Goal: Information Seeking & Learning: Learn about a topic

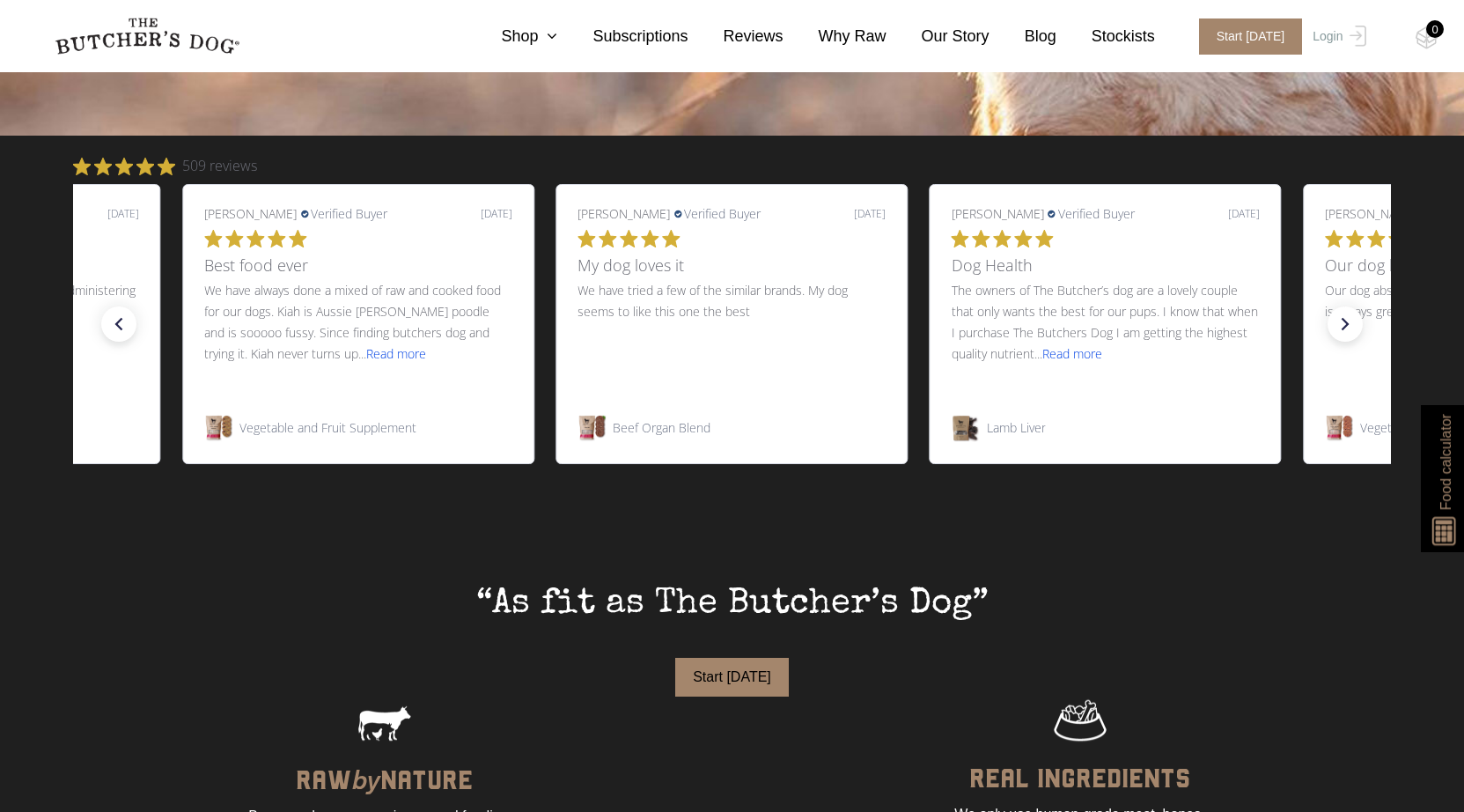
scroll to position [704, 0]
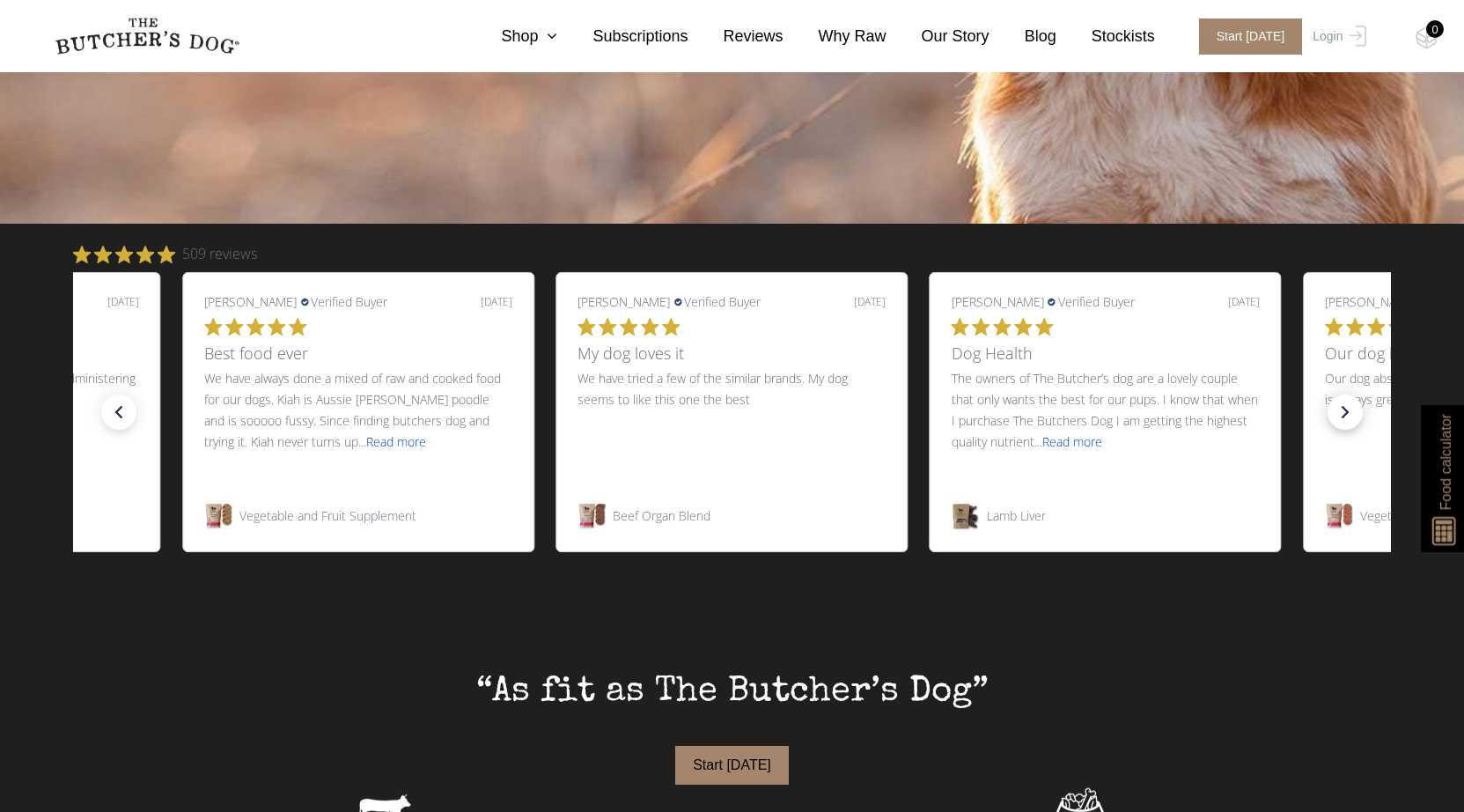
click at [1345, 415] on icon "next slide" at bounding box center [1346, 412] width 8 height 12
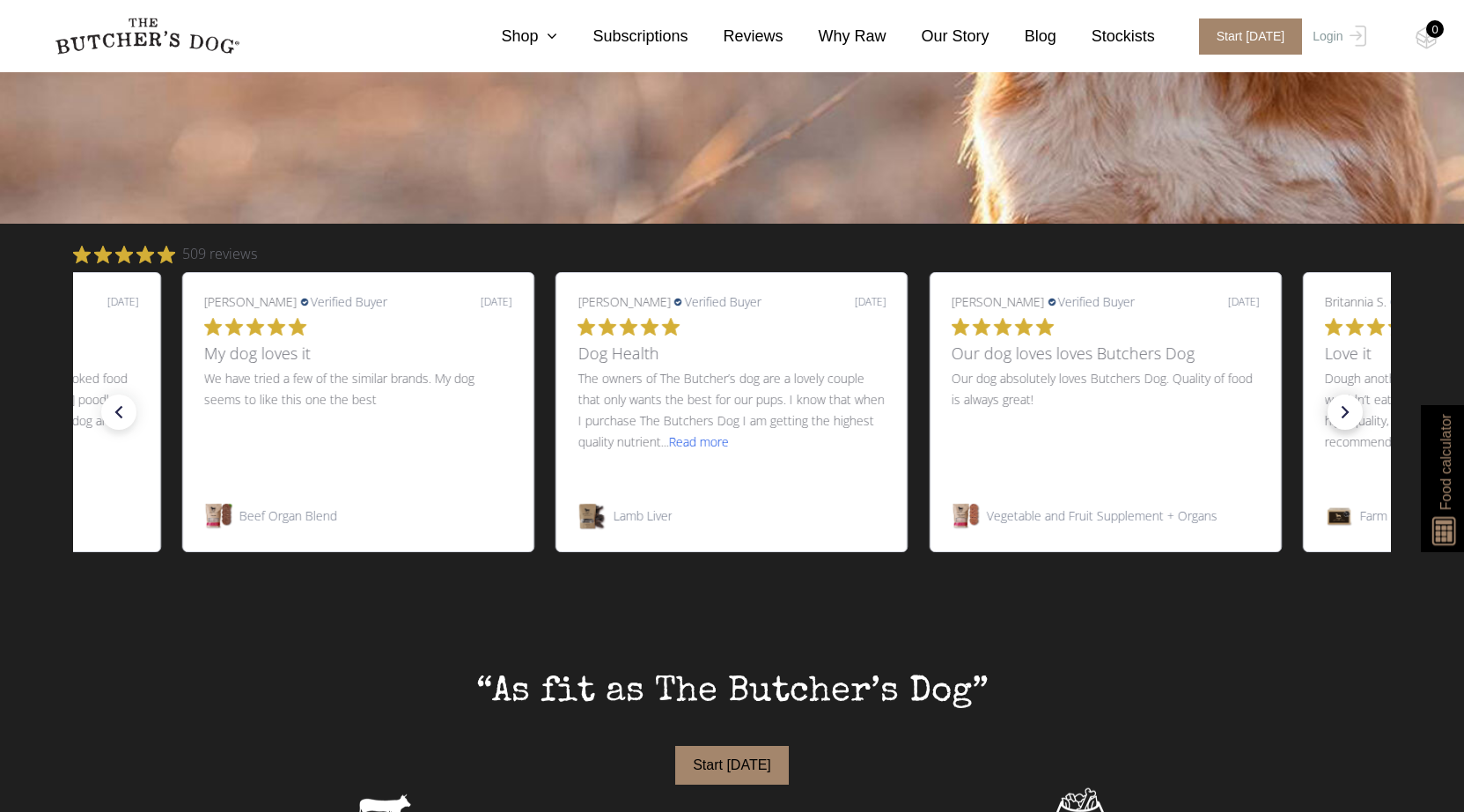
click at [1345, 415] on icon "next slide" at bounding box center [1346, 412] width 8 height 12
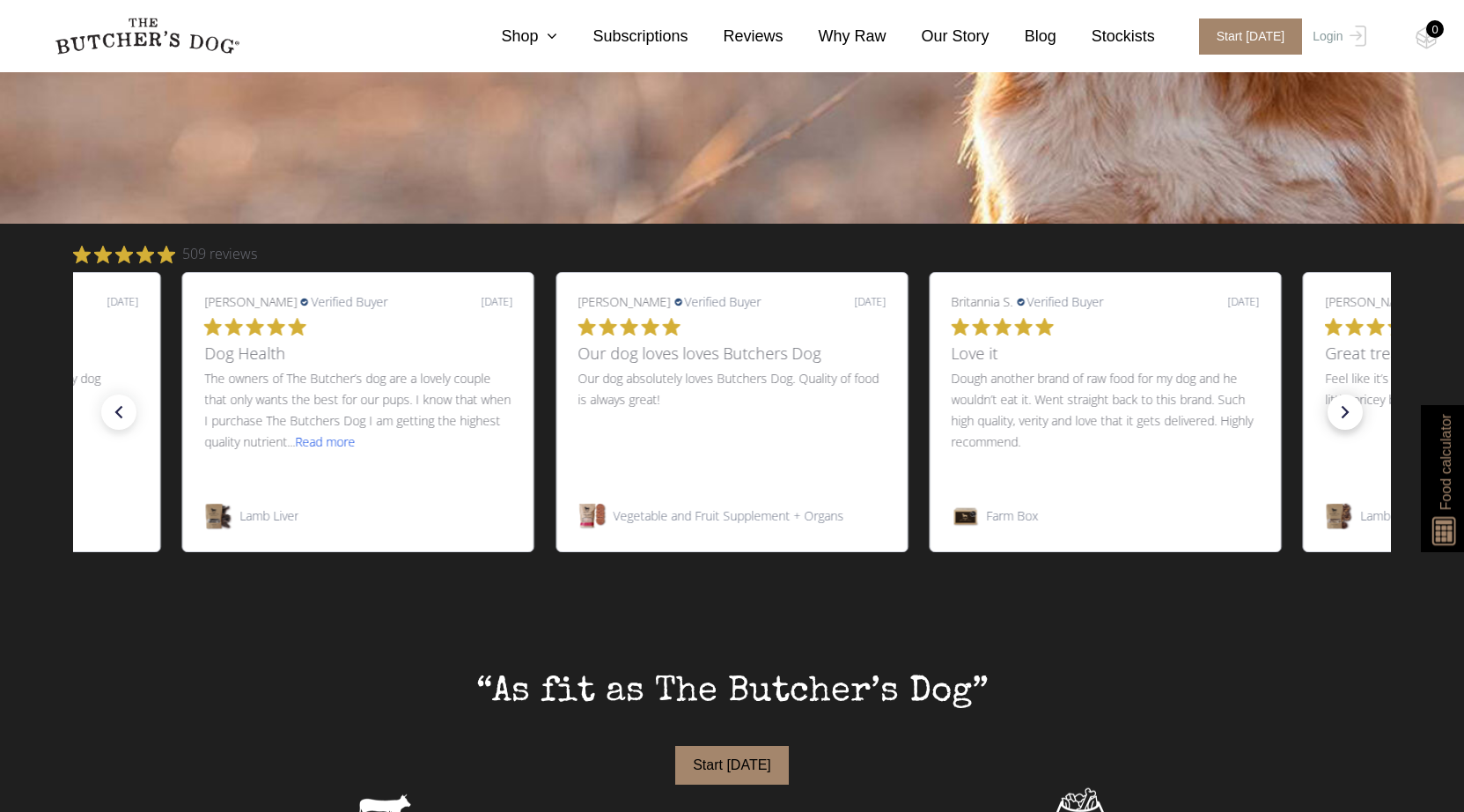
click at [1345, 415] on icon "next slide" at bounding box center [1346, 412] width 8 height 12
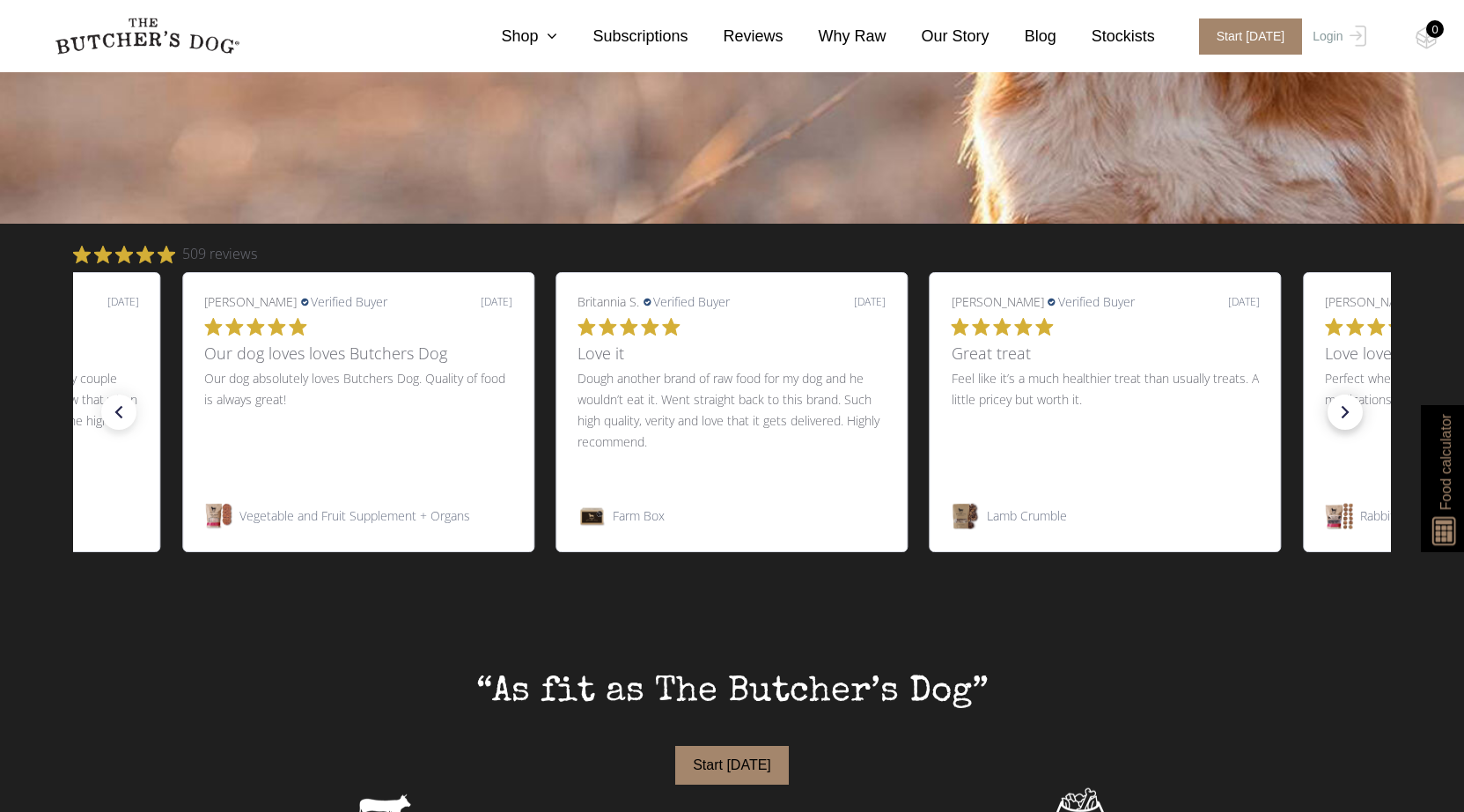
click at [1345, 415] on icon "next slide" at bounding box center [1346, 412] width 8 height 12
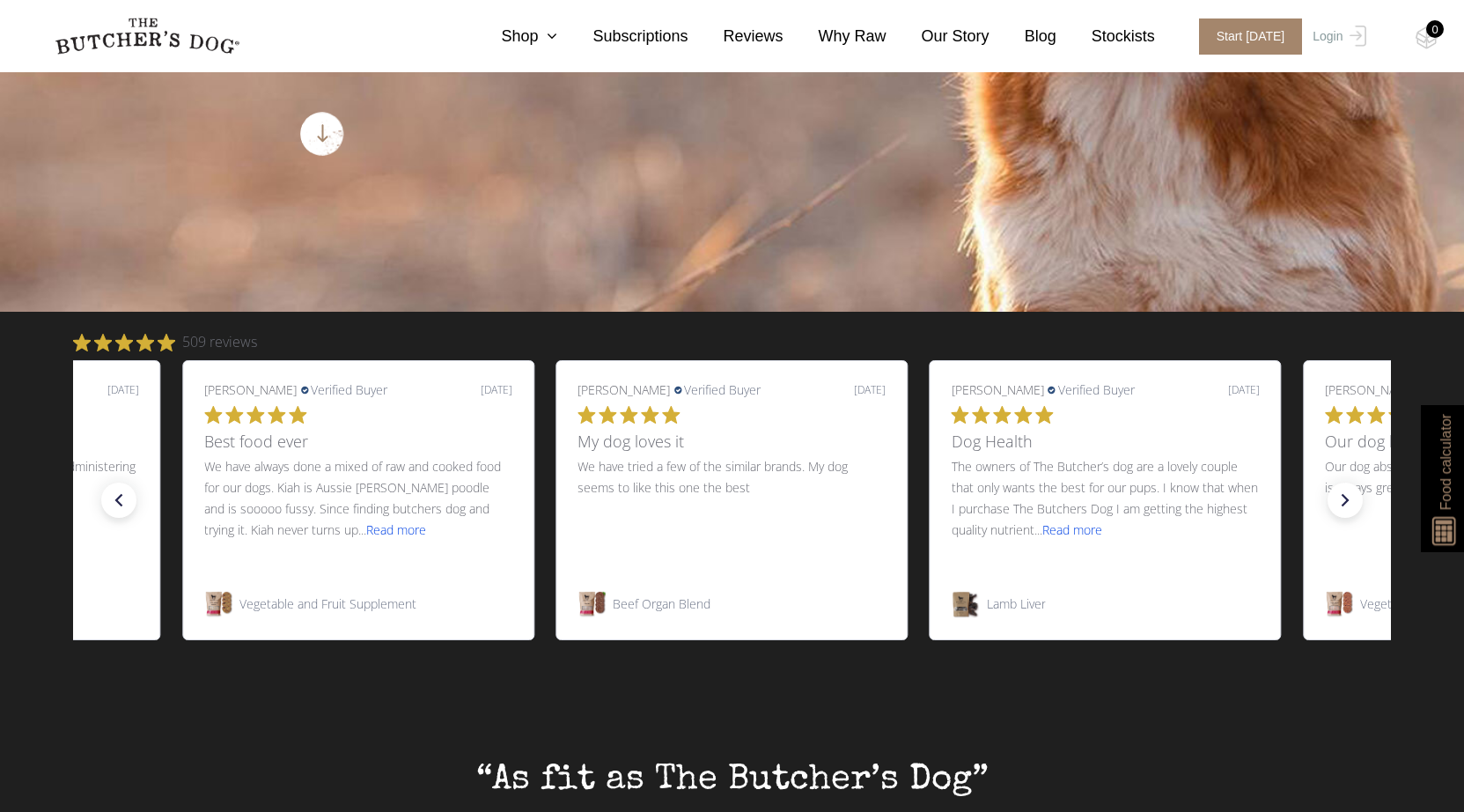
scroll to position [0, 0]
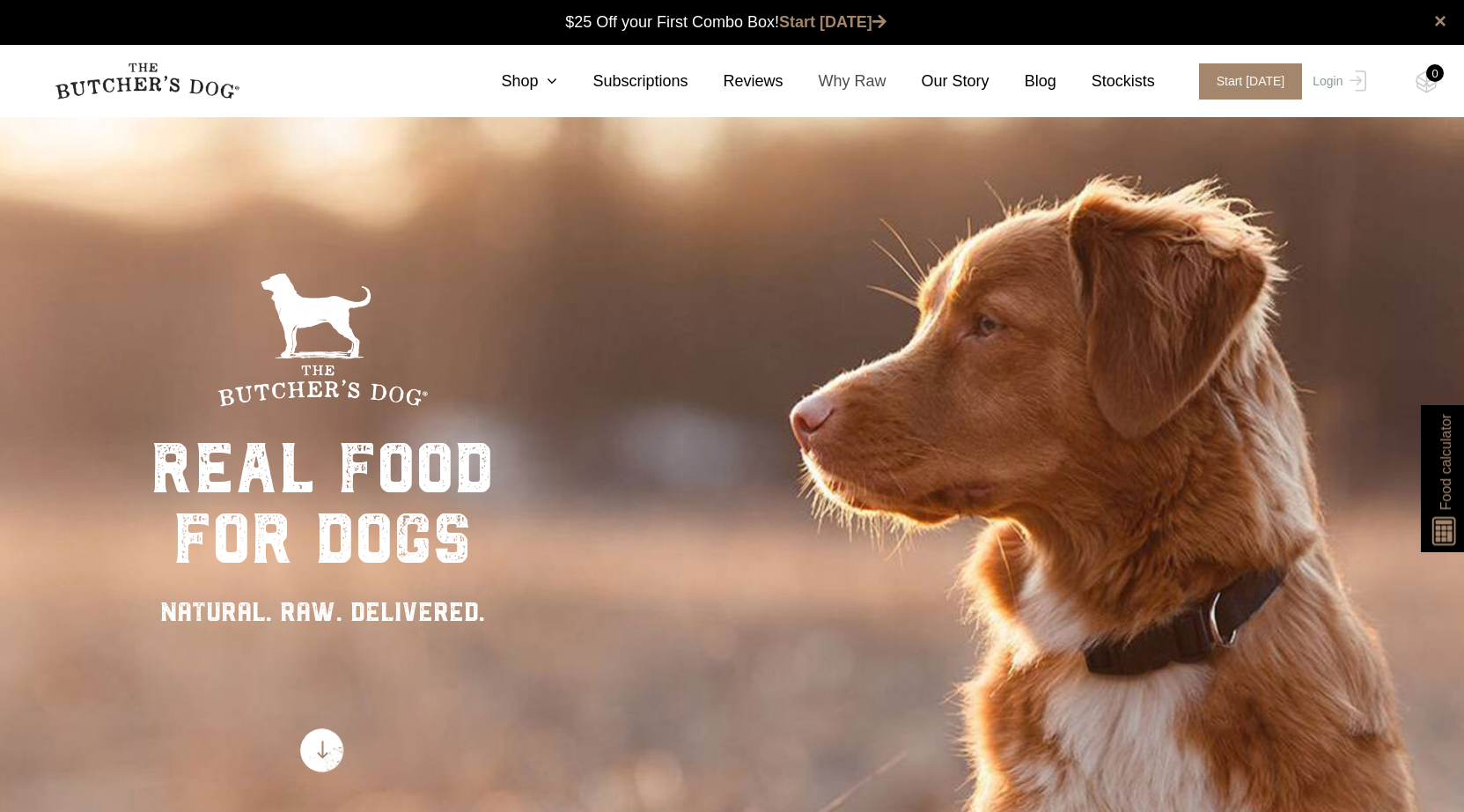
click at [861, 86] on link "Why Raw" at bounding box center [834, 82] width 103 height 24
